Goal: Information Seeking & Learning: Find specific fact

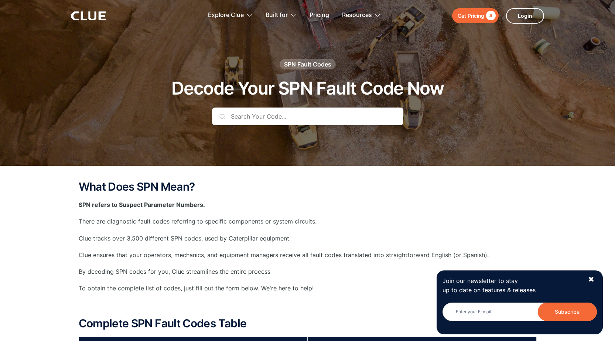
click at [287, 116] on input "text" at bounding box center [307, 116] width 191 height 18
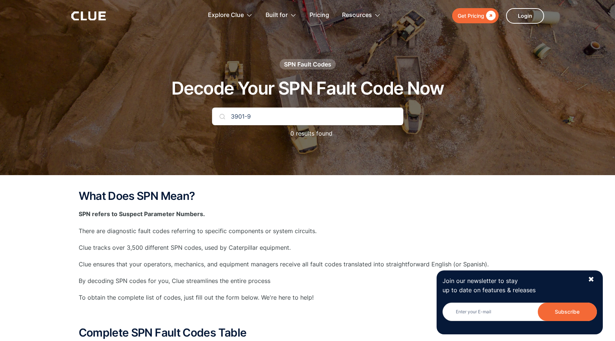
type input "3901-9"
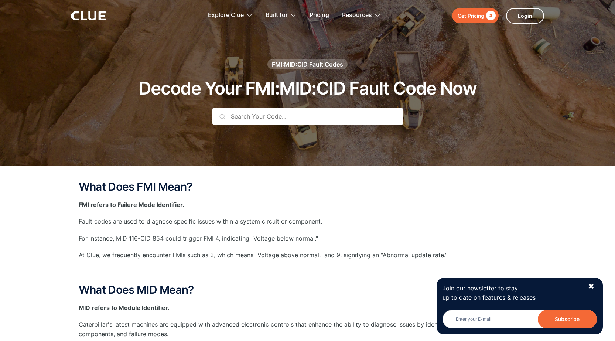
click at [298, 117] on input "text" at bounding box center [307, 116] width 191 height 18
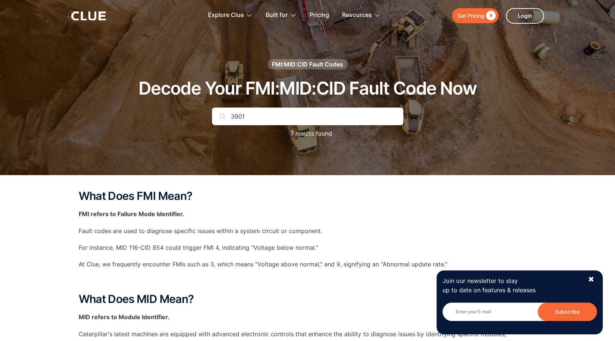
type input "3901"
